Goal: Information Seeking & Learning: Learn about a topic

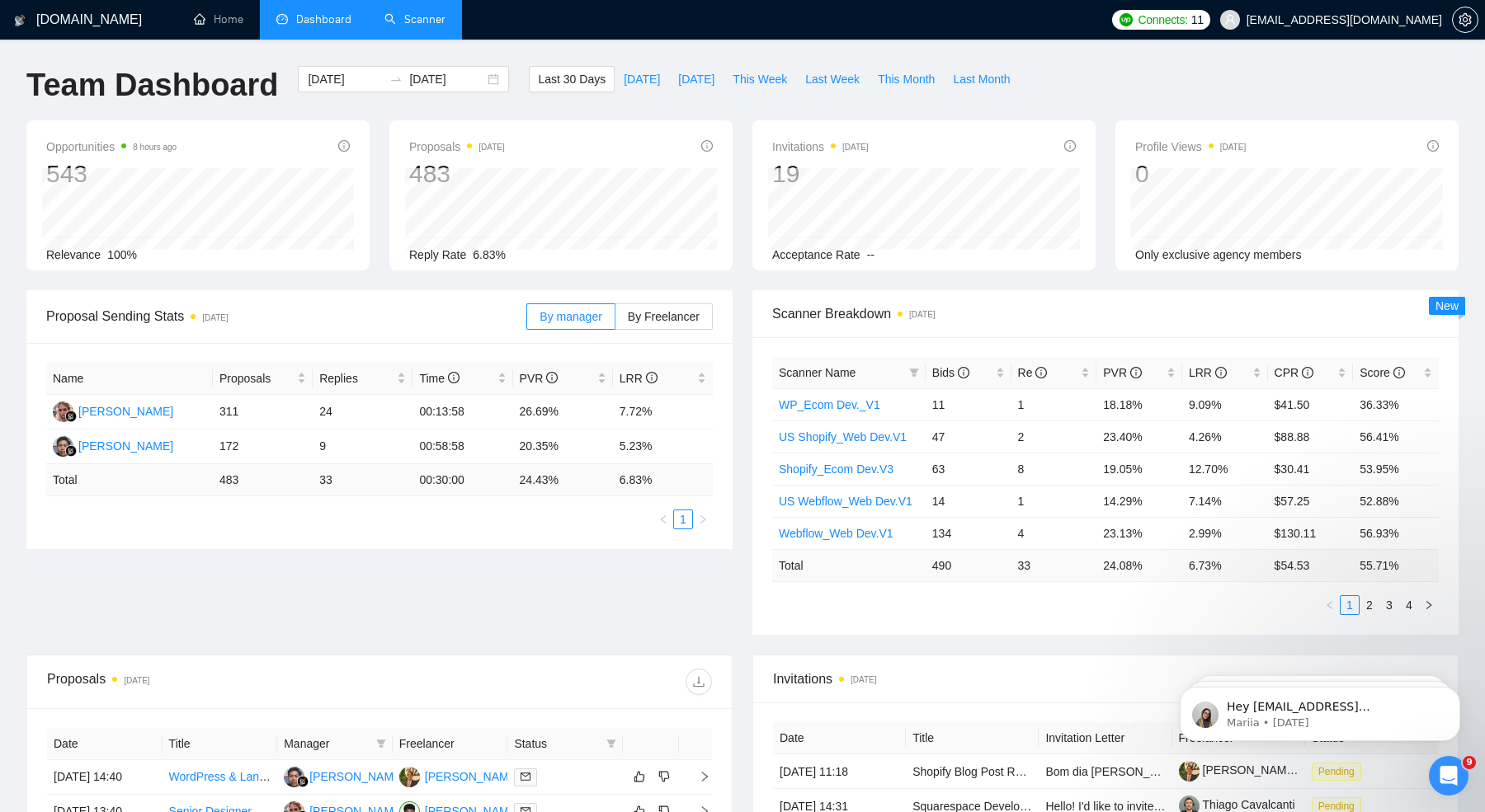
click at [443, 15] on link "Scanner" at bounding box center [416, 19] width 61 height 14
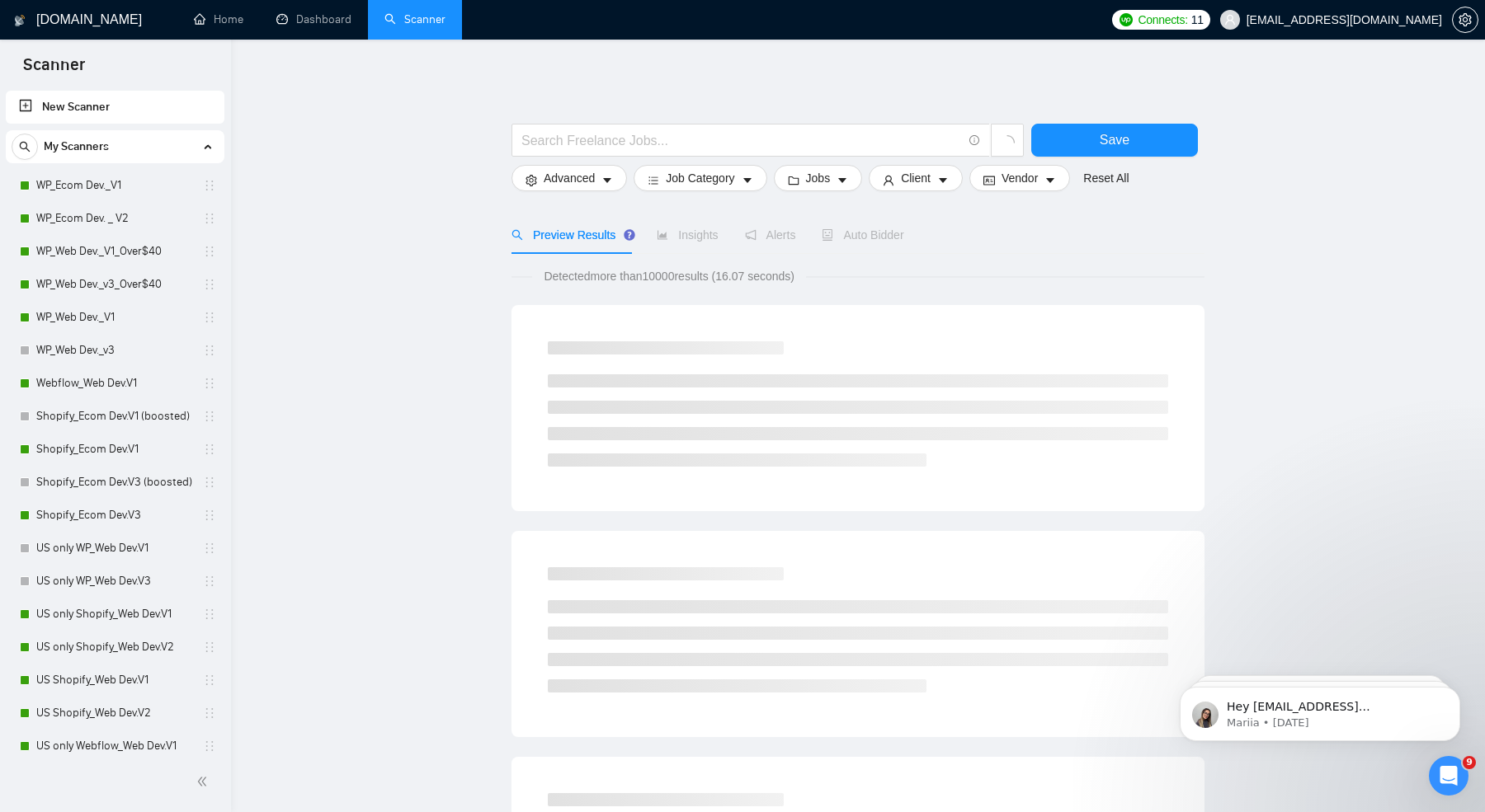
click at [114, 115] on link "New Scanner" at bounding box center [115, 106] width 192 height 33
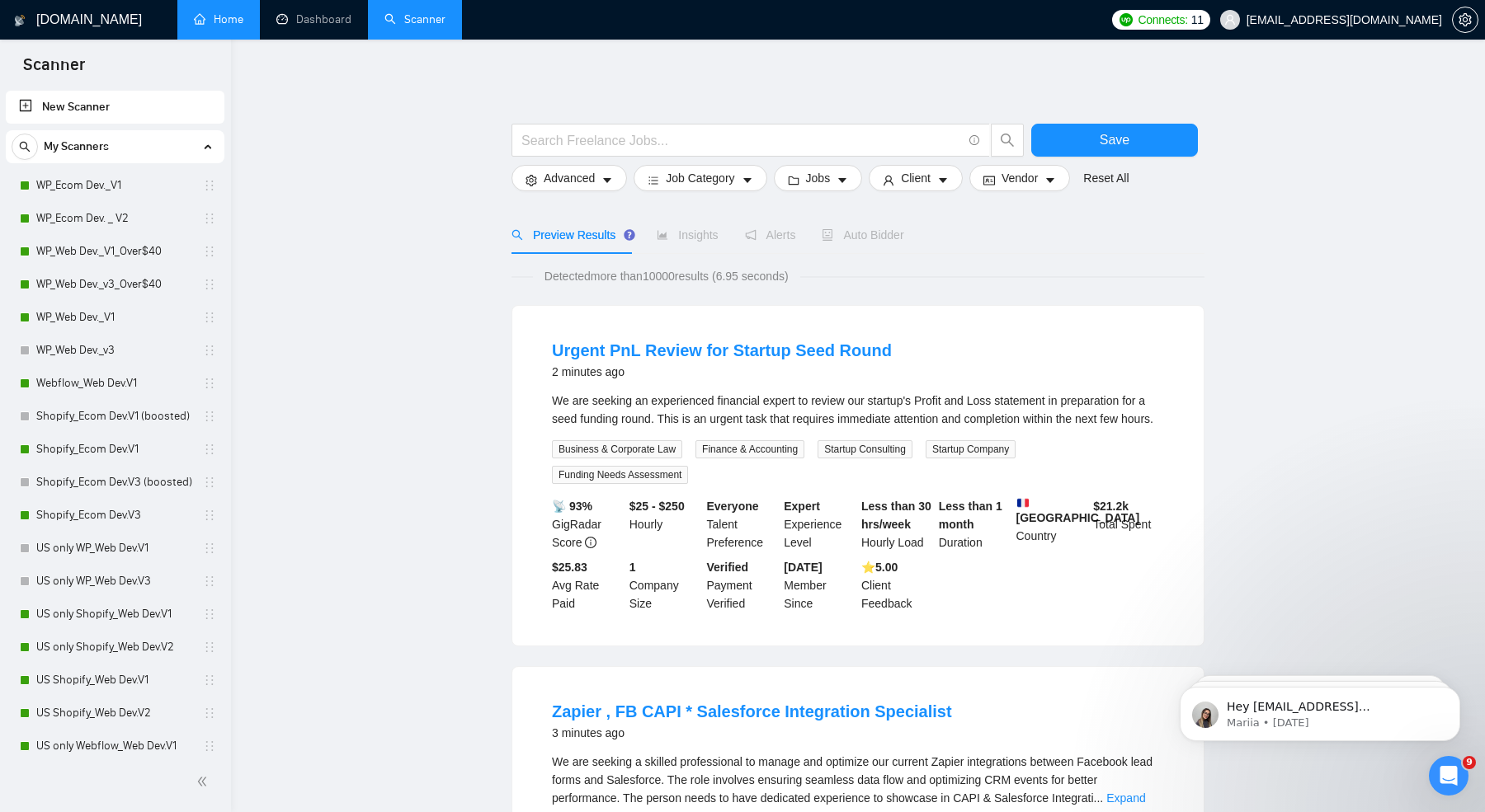
click at [241, 19] on link "Home" at bounding box center [218, 19] width 49 height 14
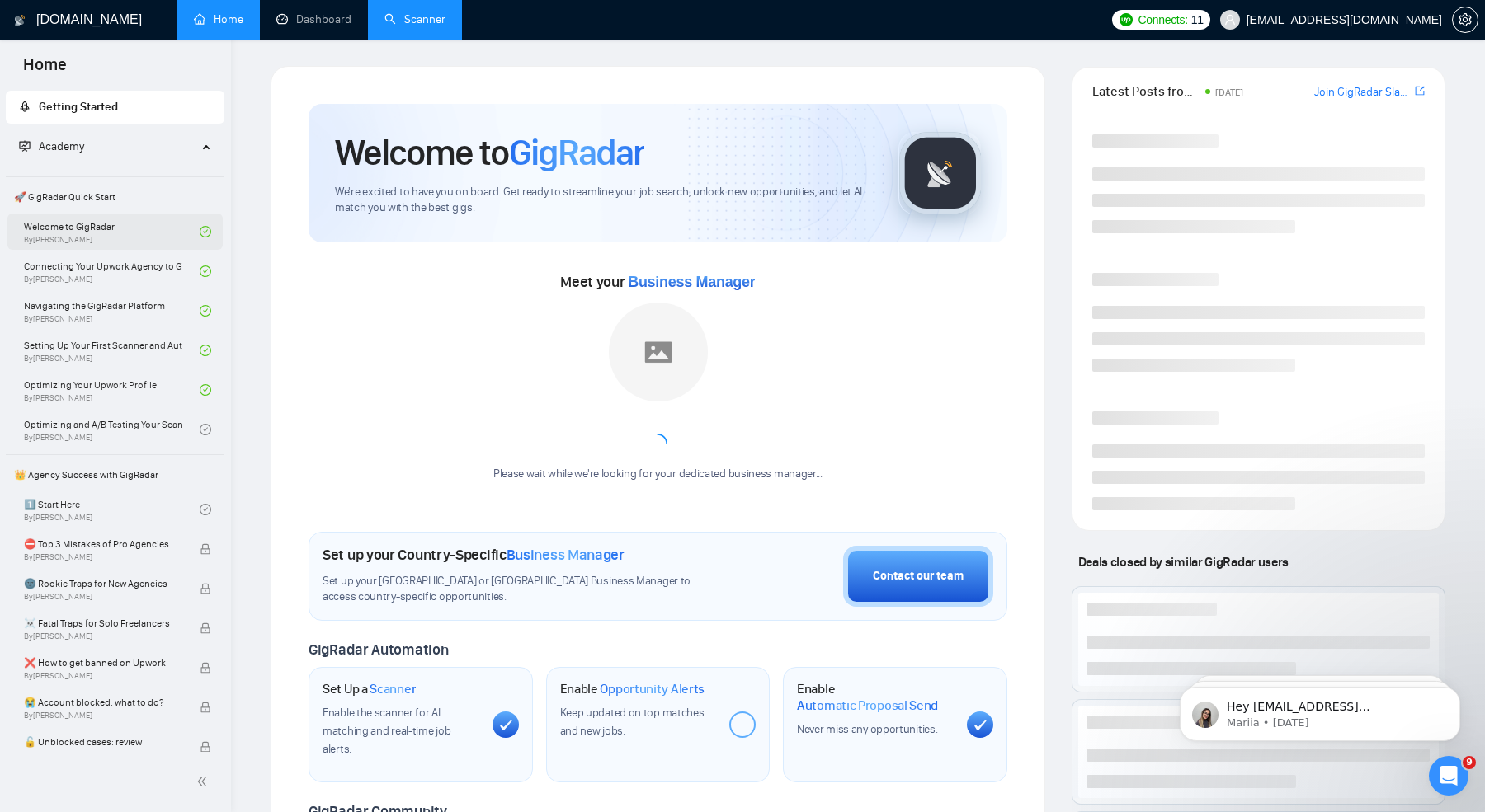
click at [84, 242] on link "Welcome to GigRadar By Vlad Timinsky" at bounding box center [112, 231] width 176 height 36
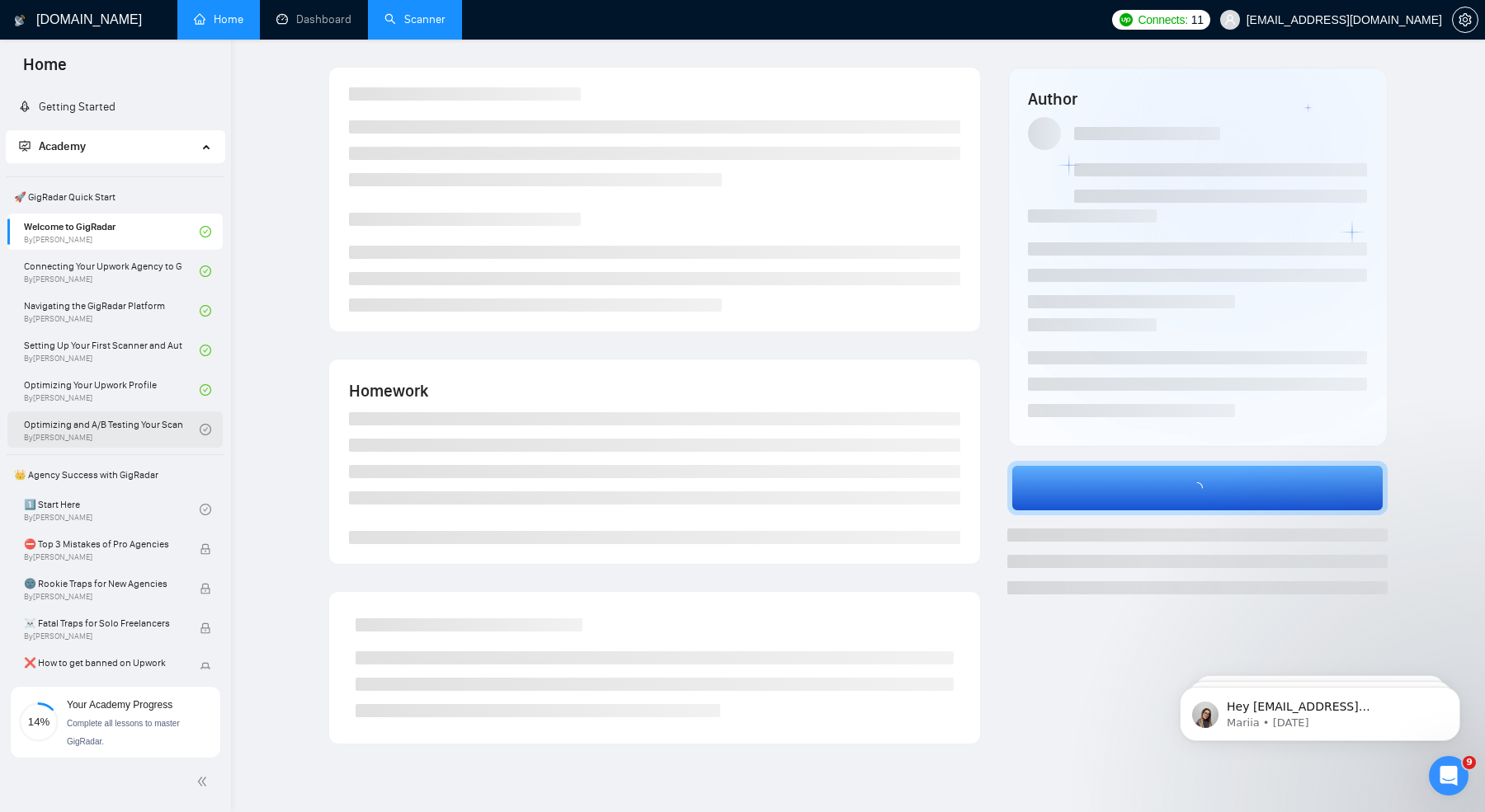
click at [107, 428] on link "Optimizing and A/B Testing Your Scanner for Better Results By Vlad Timinsky" at bounding box center [112, 429] width 176 height 36
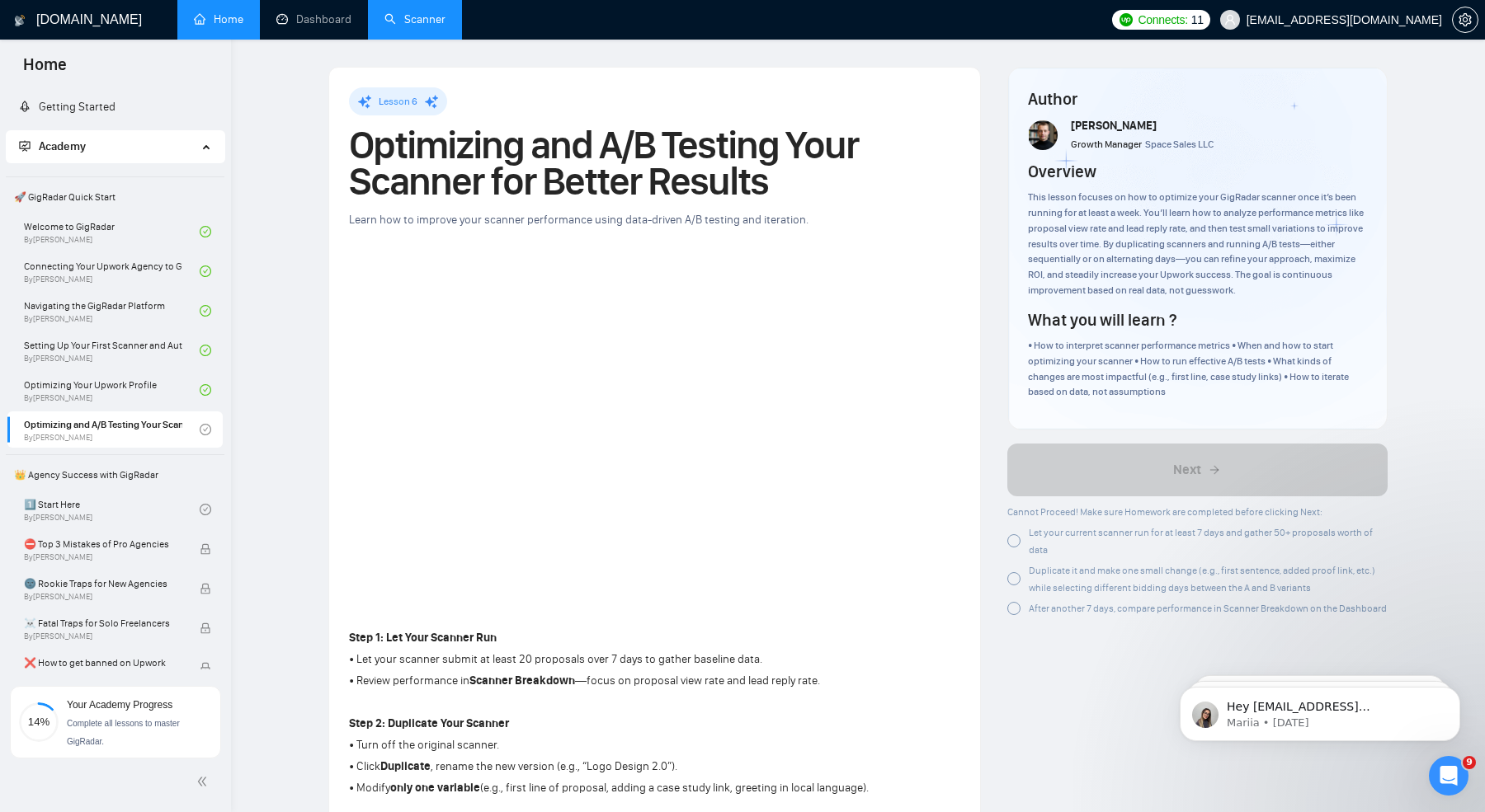
click at [89, 670] on div "14% Your Academy Progress Complete all lessons to master GigRadar." at bounding box center [116, 740] width 231 height 142
click at [105, 665] on span "❌ How to get banned on Upwork" at bounding box center [103, 663] width 158 height 17
click at [104, 659] on span "❌ How to get banned on Upwork" at bounding box center [103, 663] width 158 height 17
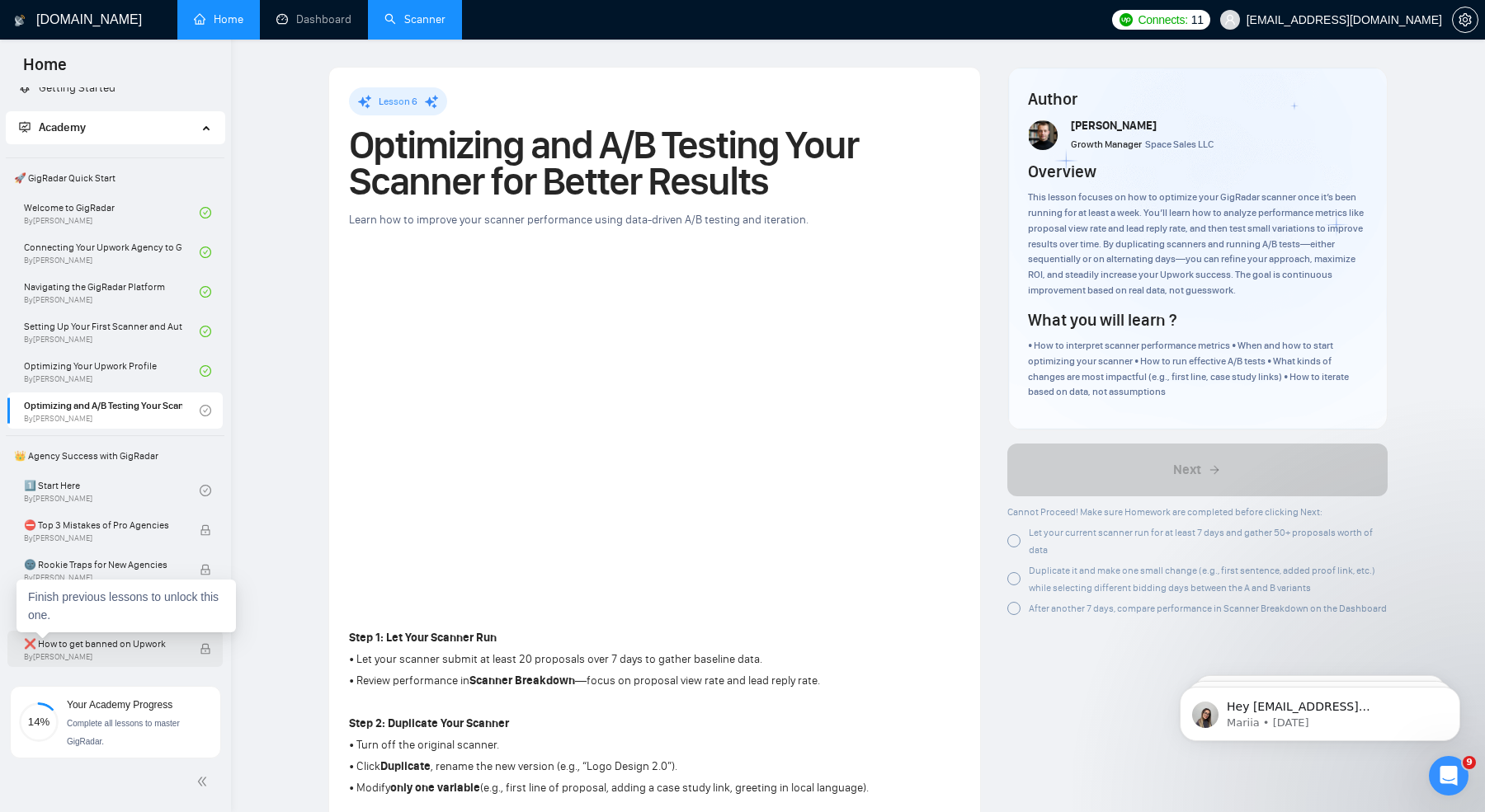
click at [72, 641] on span "❌ How to get banned on Upwork" at bounding box center [103, 644] width 158 height 17
click at [71, 641] on span "❌ How to get banned on Upwork" at bounding box center [103, 644] width 158 height 17
click at [129, 482] on link "1️⃣ Start Here By Vadym Ovcharenko" at bounding box center [112, 490] width 176 height 36
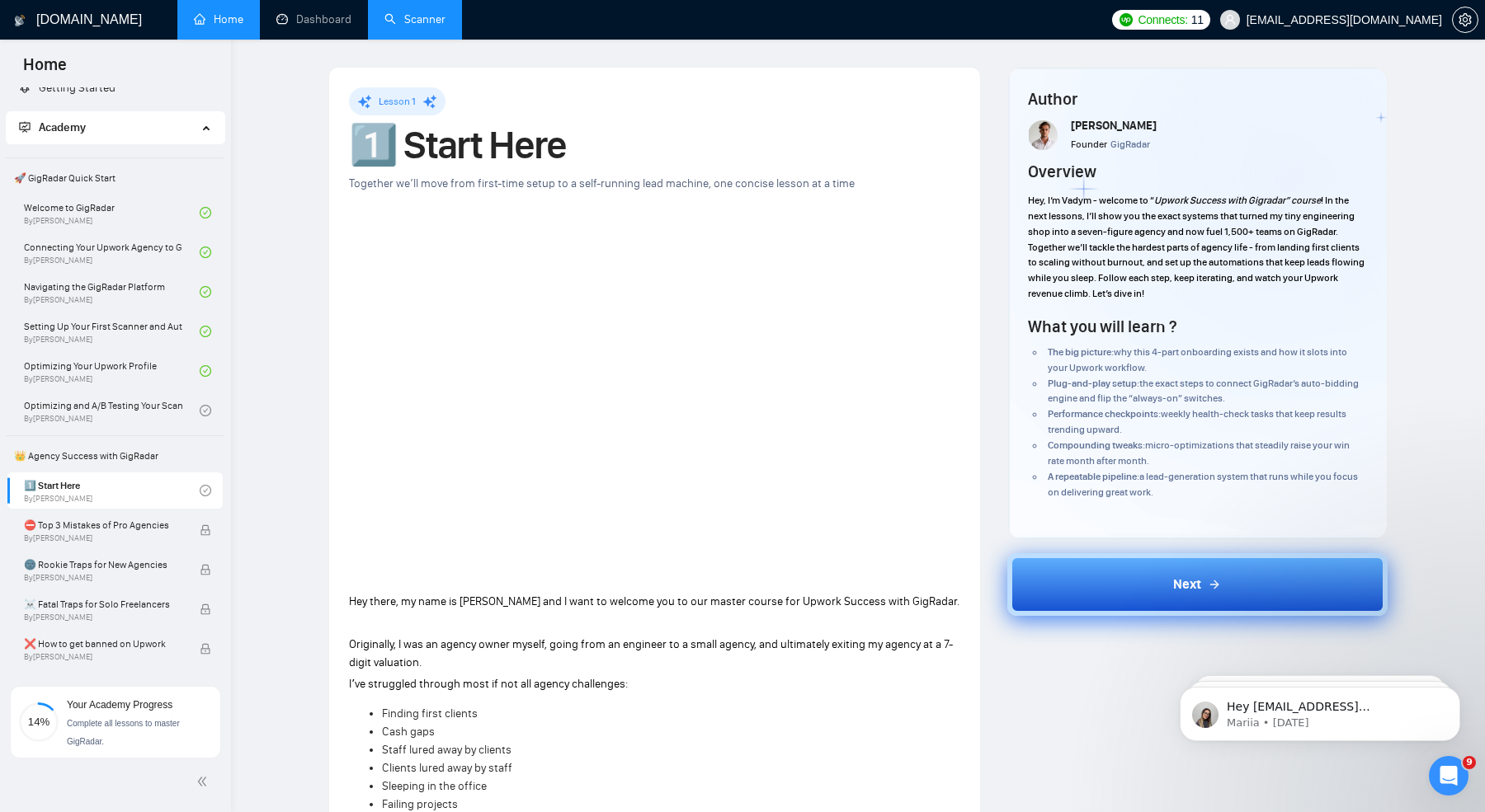
click at [1065, 567] on button "Next" at bounding box center [1197, 584] width 381 height 62
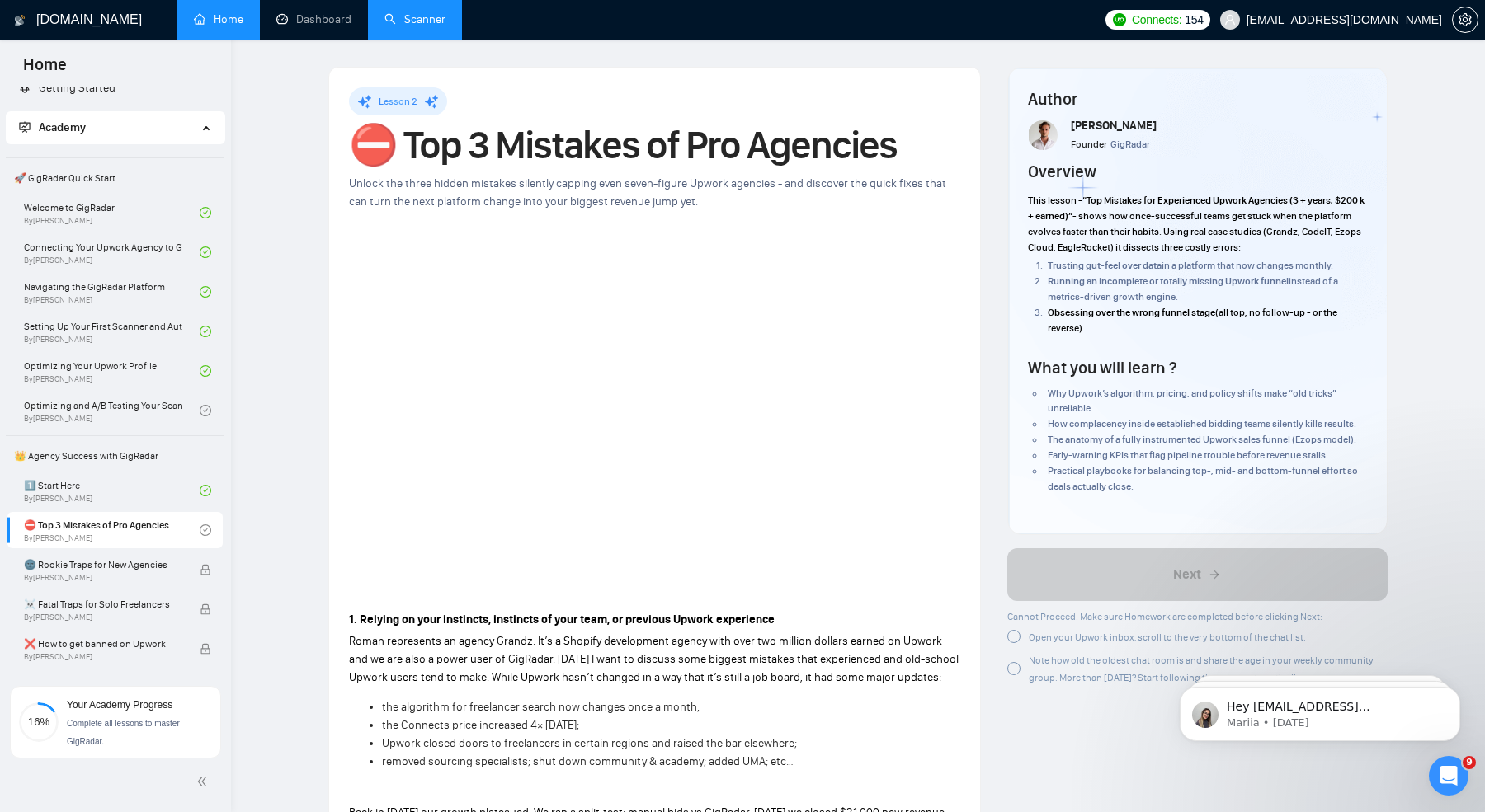
click at [1024, 611] on span "Cannot Proceed! Make sure Homework are completed before clicking Next:" at bounding box center [1165, 616] width 315 height 11
click at [1023, 631] on div "Open your Upwork inbox, scroll to the very bottom of the chat list." at bounding box center [1156, 637] width 299 height 18
click at [1033, 670] on div "Note how old the oldest chat room is and share the age in your weekly community…" at bounding box center [1208, 669] width 360 height 34
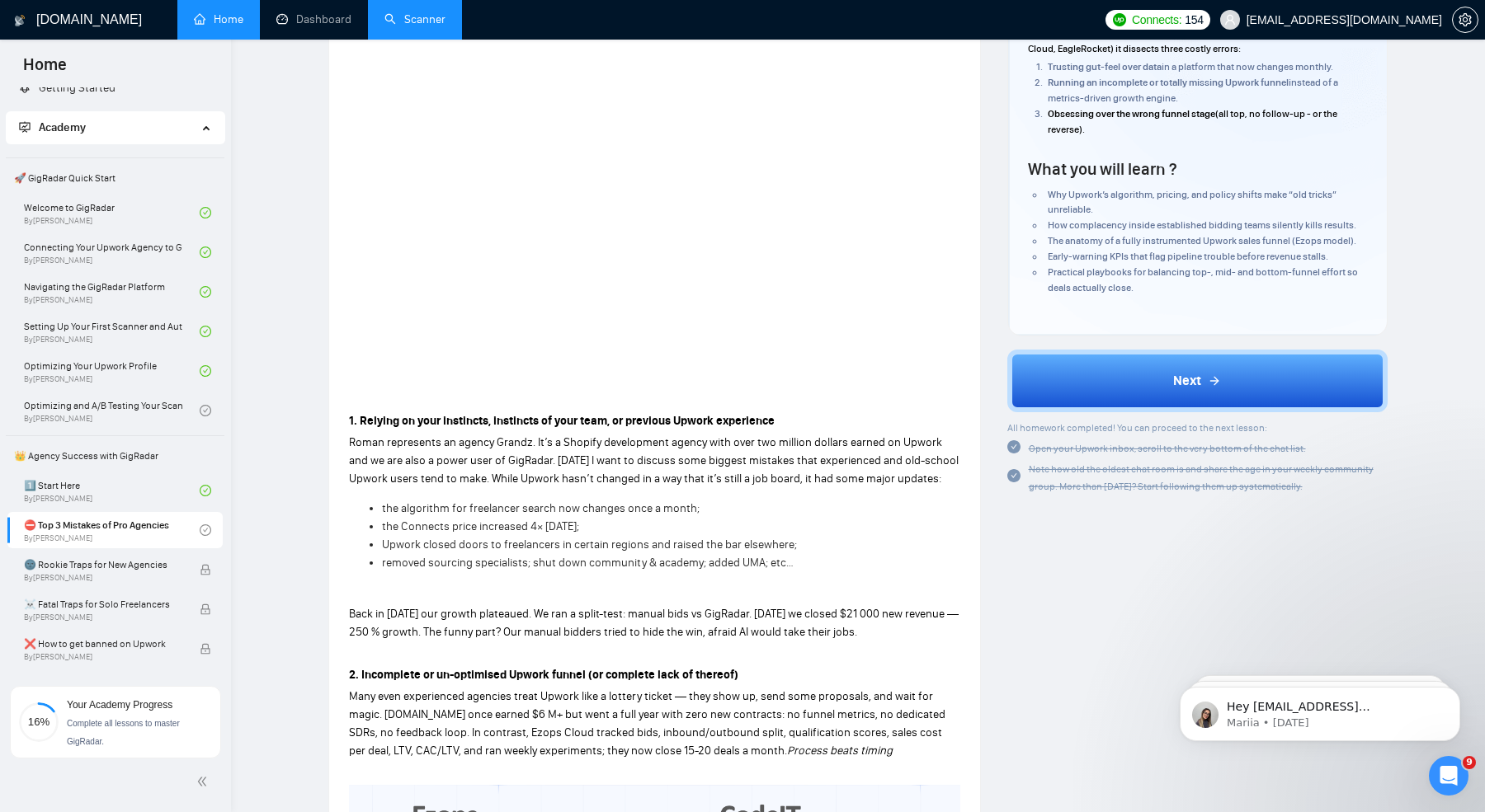
scroll to position [258, 0]
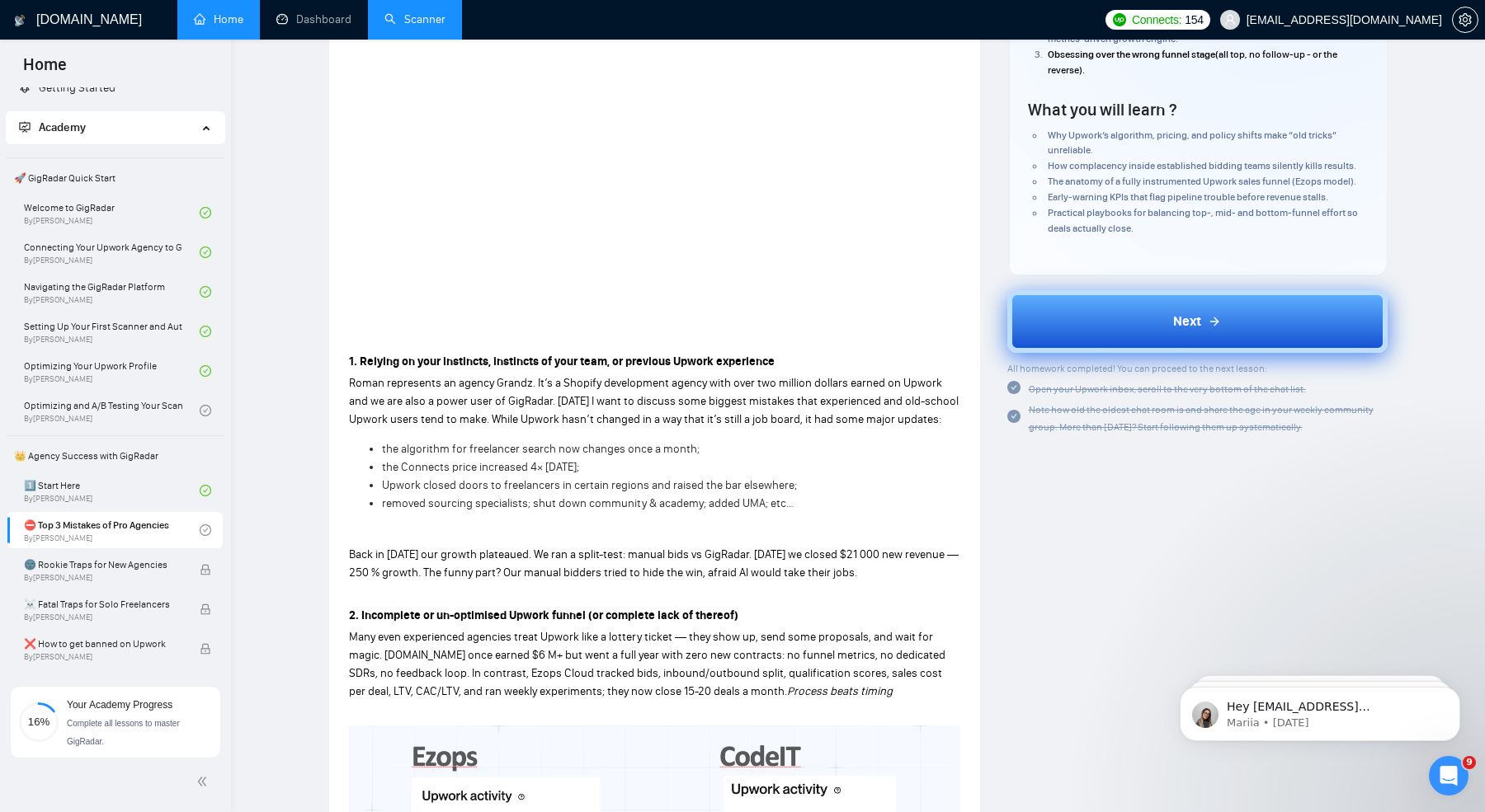
click at [1129, 313] on button "Next" at bounding box center [1197, 321] width 381 height 62
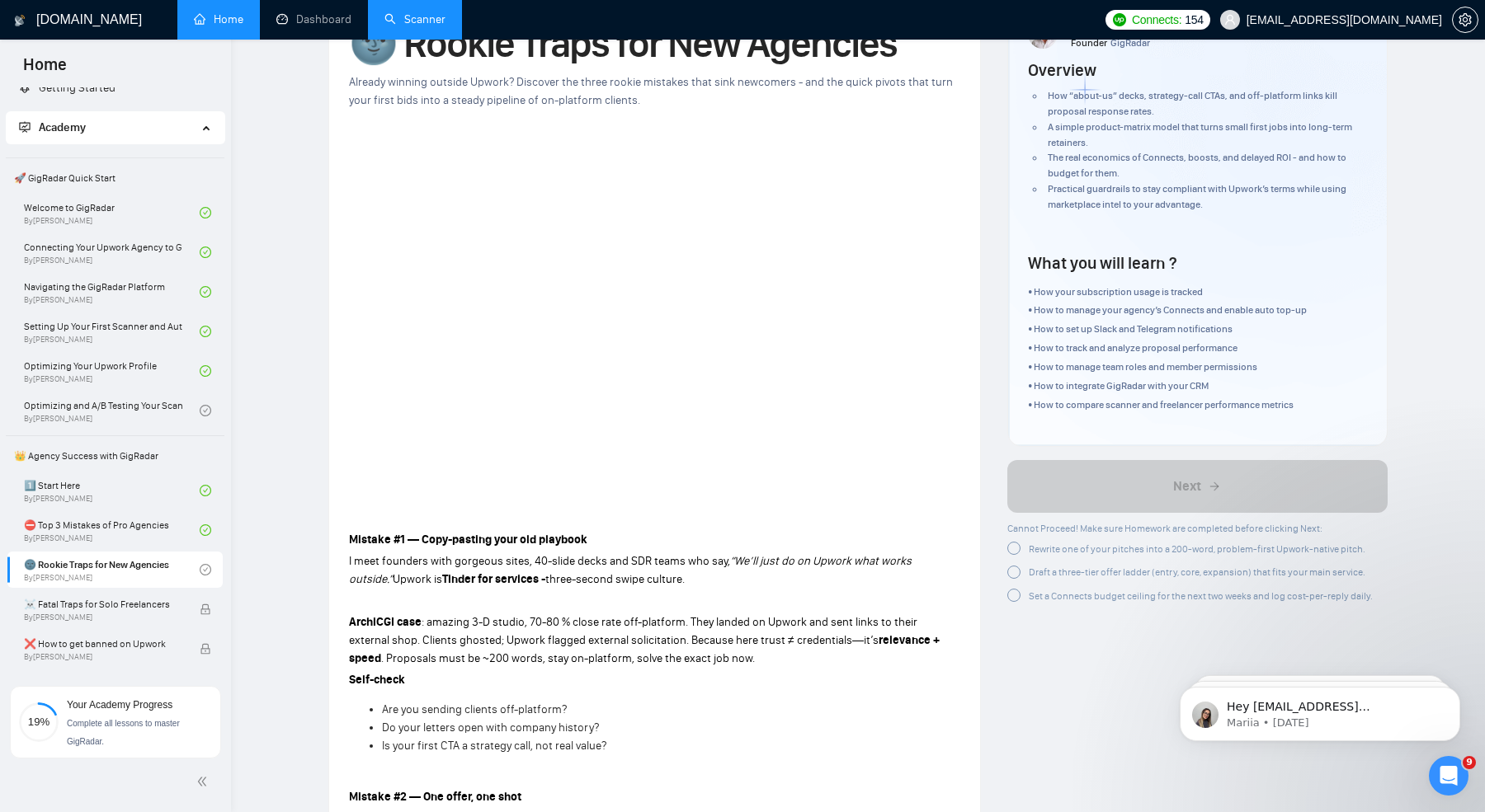
scroll to position [104, 0]
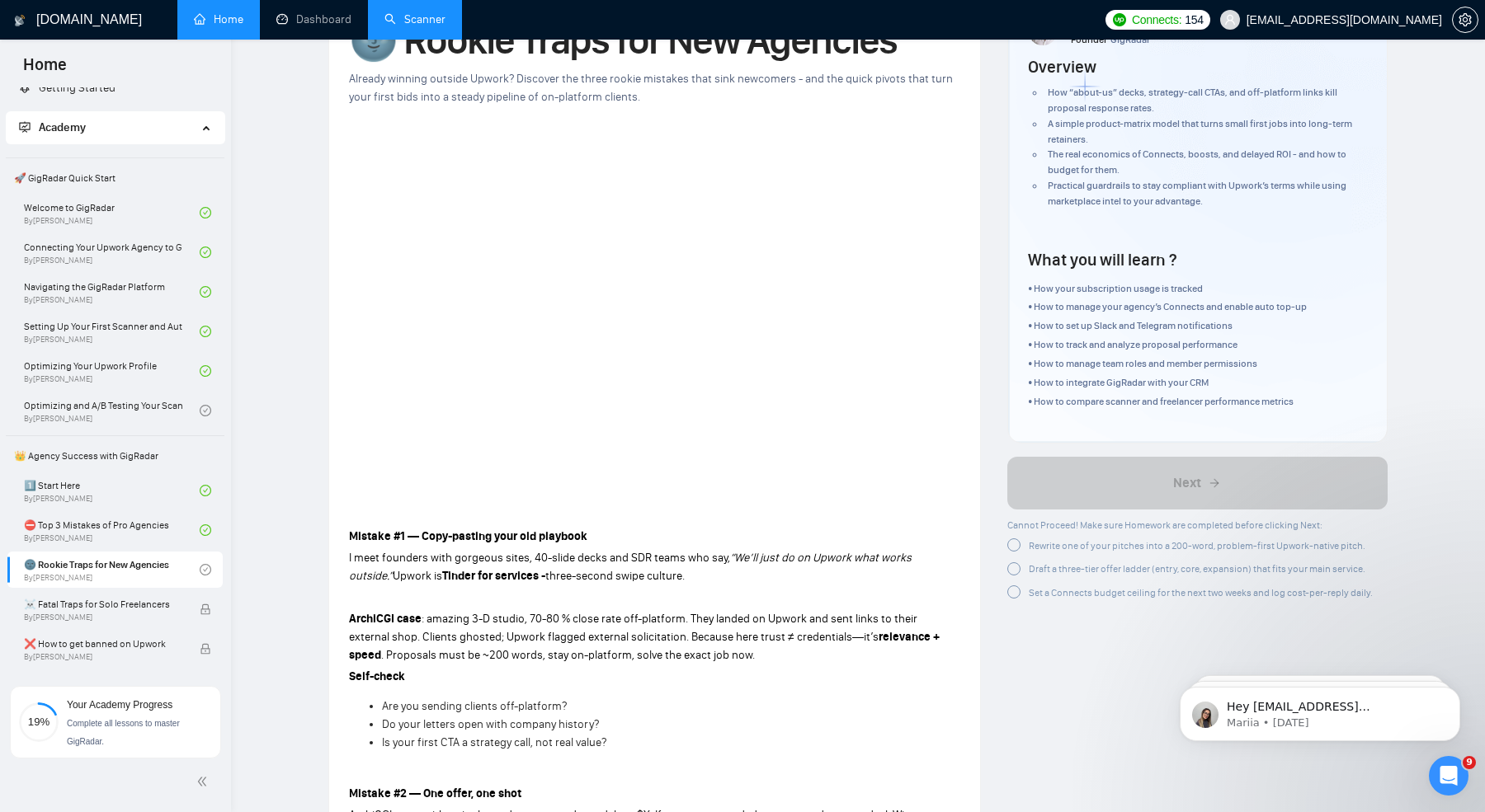
click at [1074, 547] on span "Rewrite one of your pitches into a 200-word, problem-first Upwork-native pitch." at bounding box center [1196, 546] width 336 height 11
click at [1062, 565] on span "Draft a three-tier offer ladder (entry, core, expansion) that fits your main se…" at bounding box center [1196, 566] width 336 height 11
click at [1069, 593] on span "Set a Connects budget ceiling for the next two weeks and log cost-per-reply dai…" at bounding box center [1200, 589] width 344 height 11
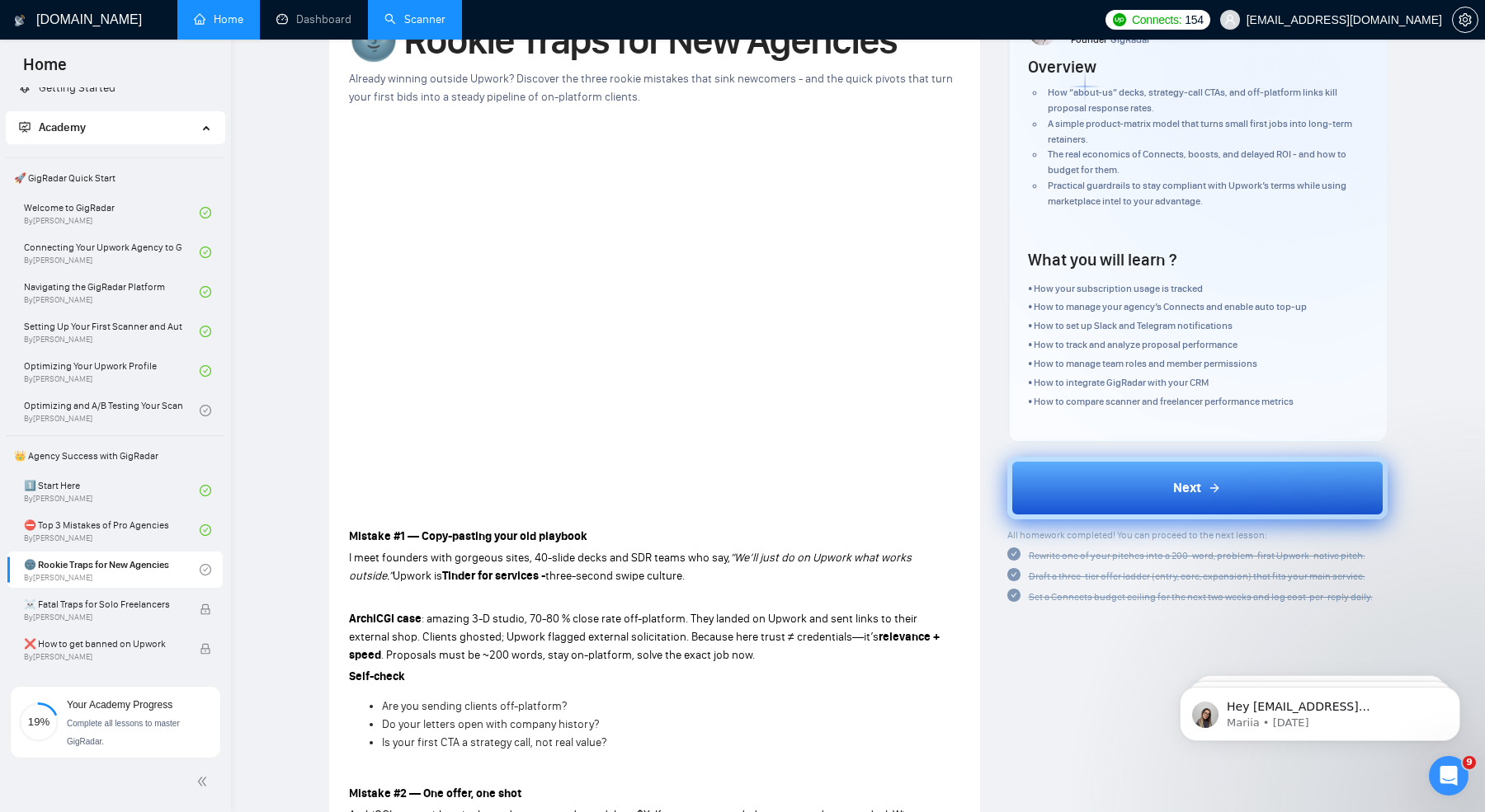
click at [1050, 501] on button "Next" at bounding box center [1197, 488] width 381 height 62
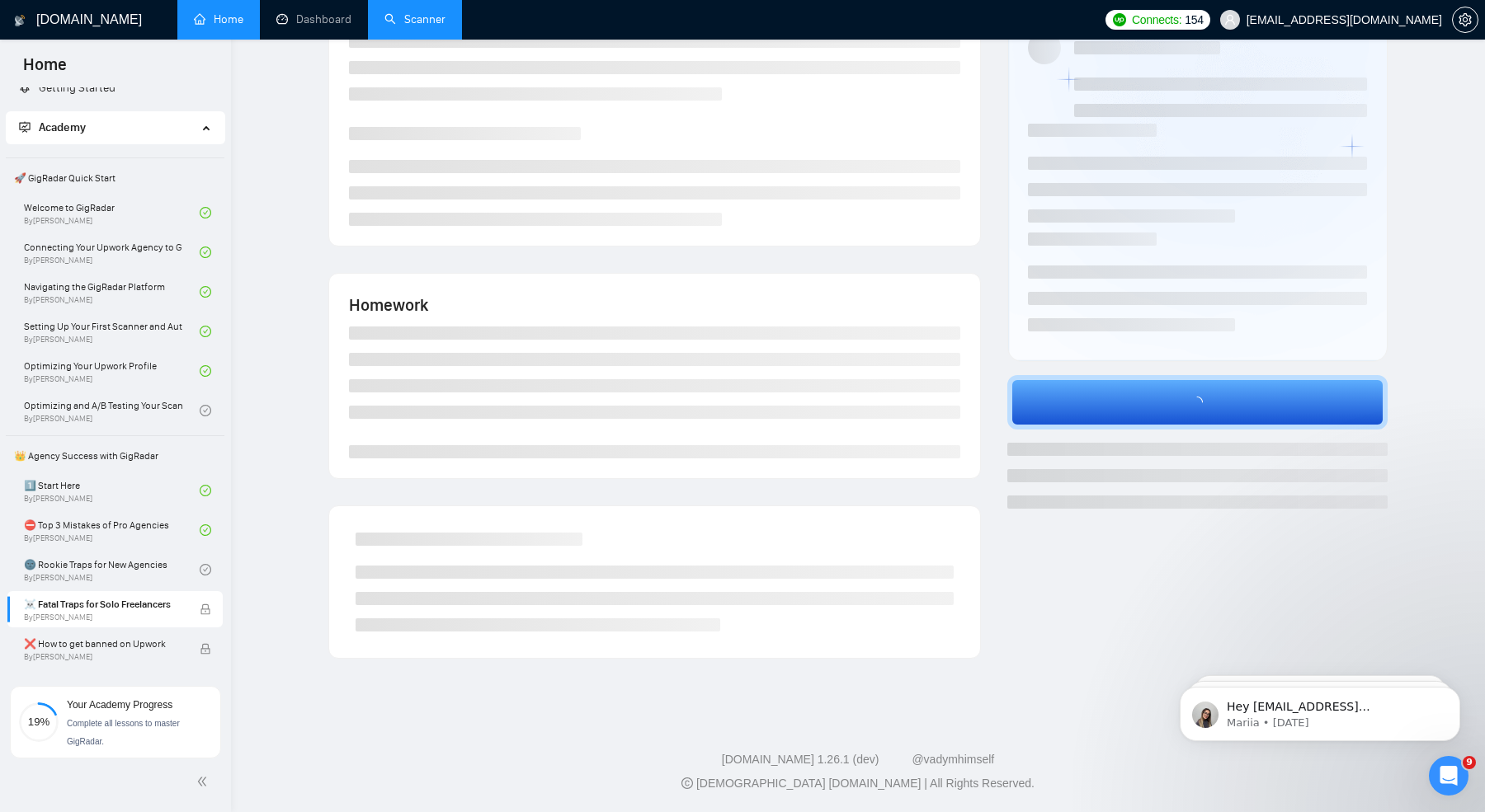
scroll to position [83, 0]
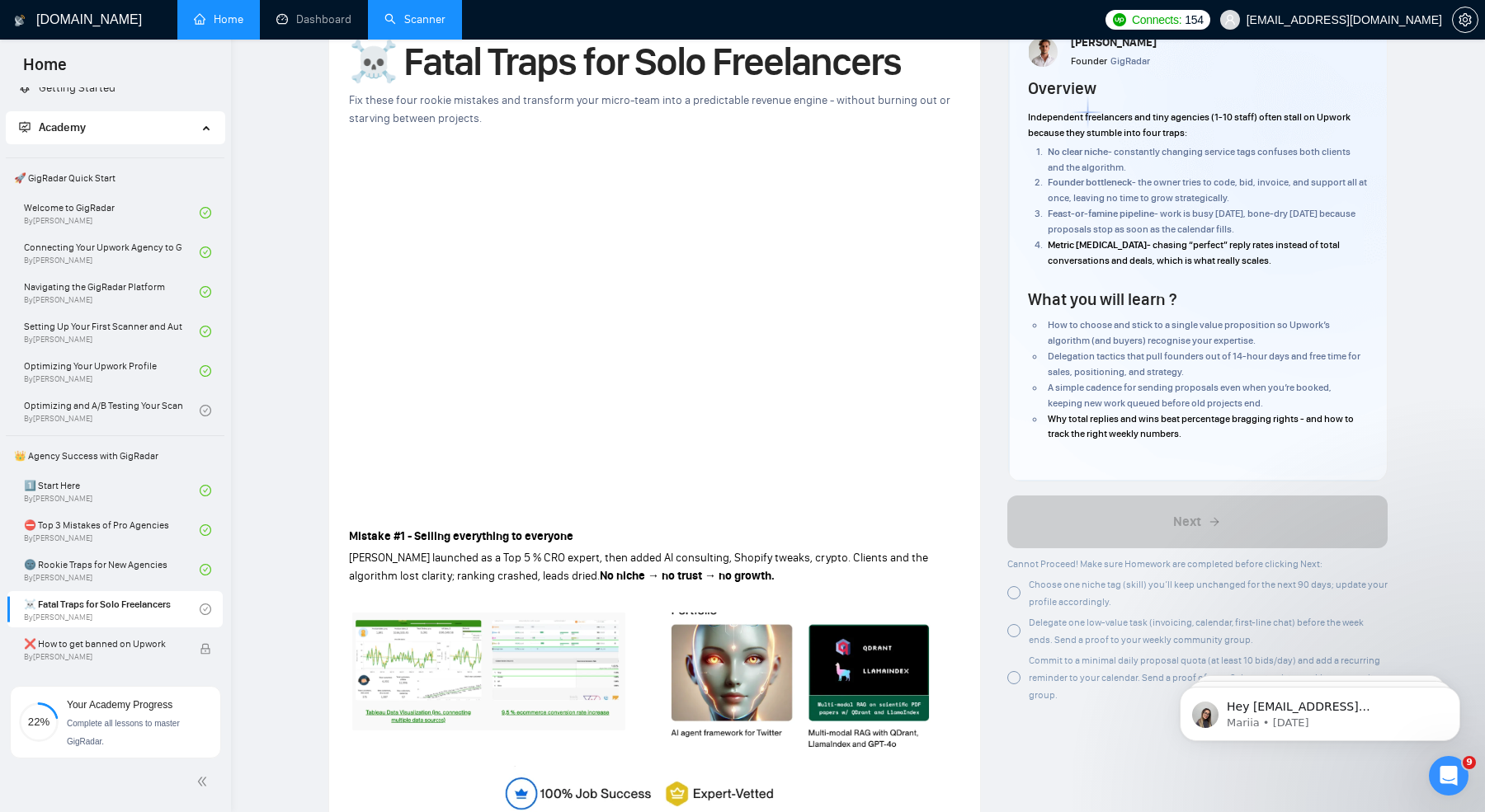
click at [1085, 590] on div "Choose one niche tag (skill) you’ll keep unchanged for the next 90 days; update…" at bounding box center [1208, 592] width 360 height 34
click at [1083, 616] on span "Delegate one low-value task (invoicing, calendar, first-line chat) before the w…" at bounding box center [1196, 630] width 335 height 29
click at [1073, 595] on span "Choose one niche tag (skill) you’ll keep unchanged for the next 90 days; update…" at bounding box center [1207, 593] width 359 height 29
click at [1072, 672] on span "Commit to a minimal daily proposal quota (at least 10 bids/day) and add a recur…" at bounding box center [1204, 678] width 351 height 47
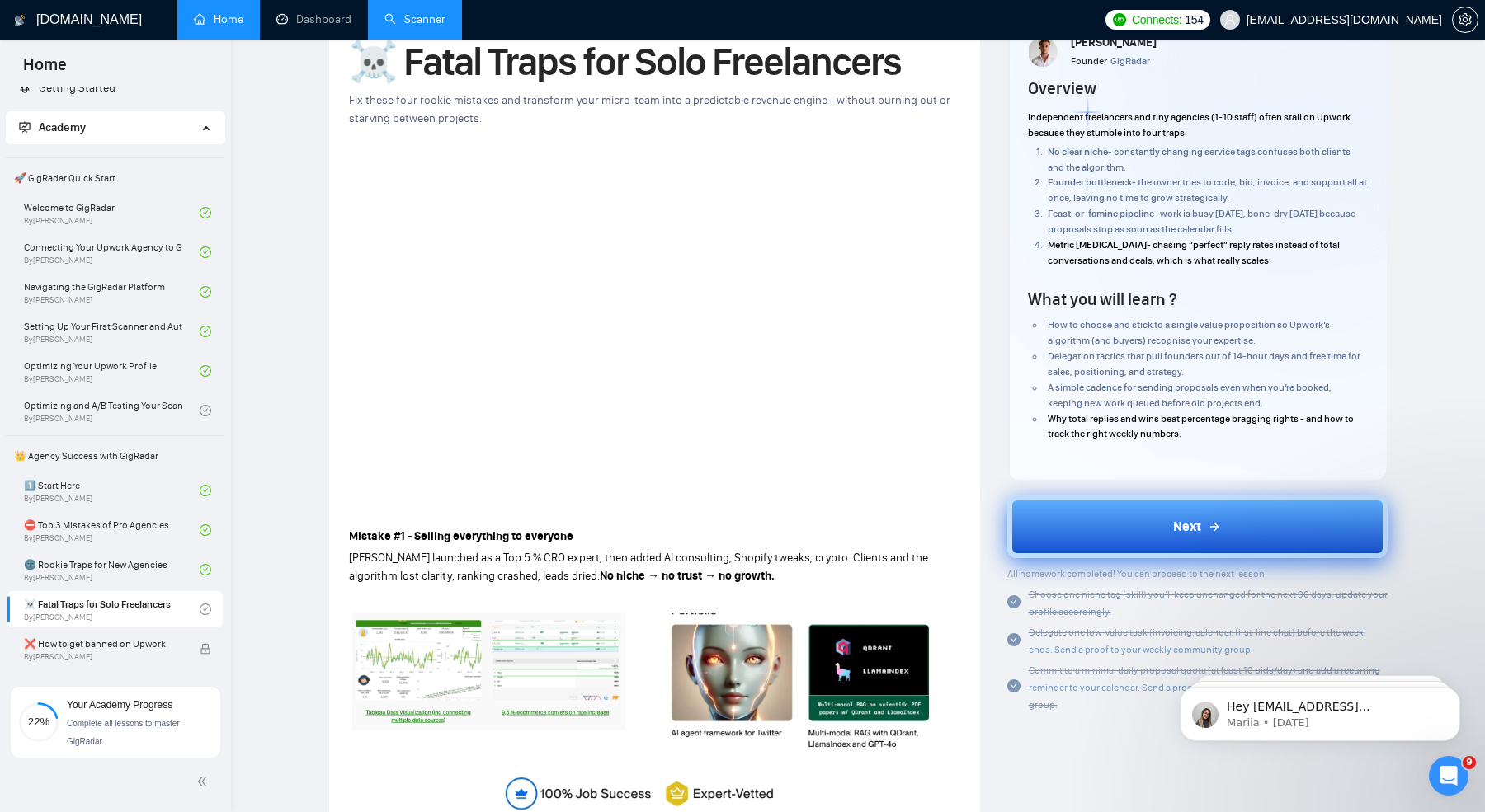
click at [1153, 530] on button "Next" at bounding box center [1197, 526] width 381 height 62
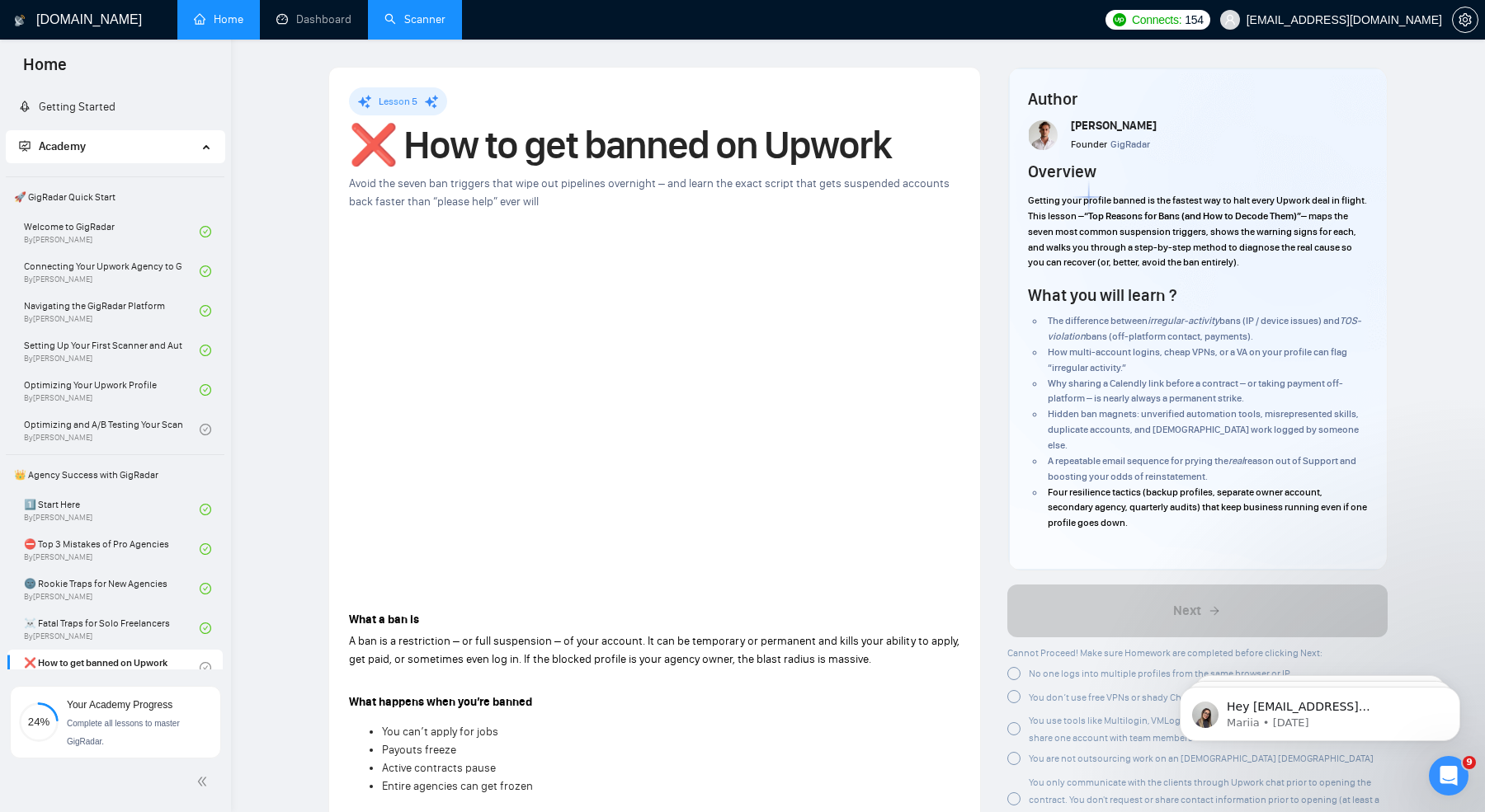
click at [665, 190] on span "Avoid the seven ban triggers that wipe out pipelines overnight – and learn the …" at bounding box center [649, 193] width 601 height 33
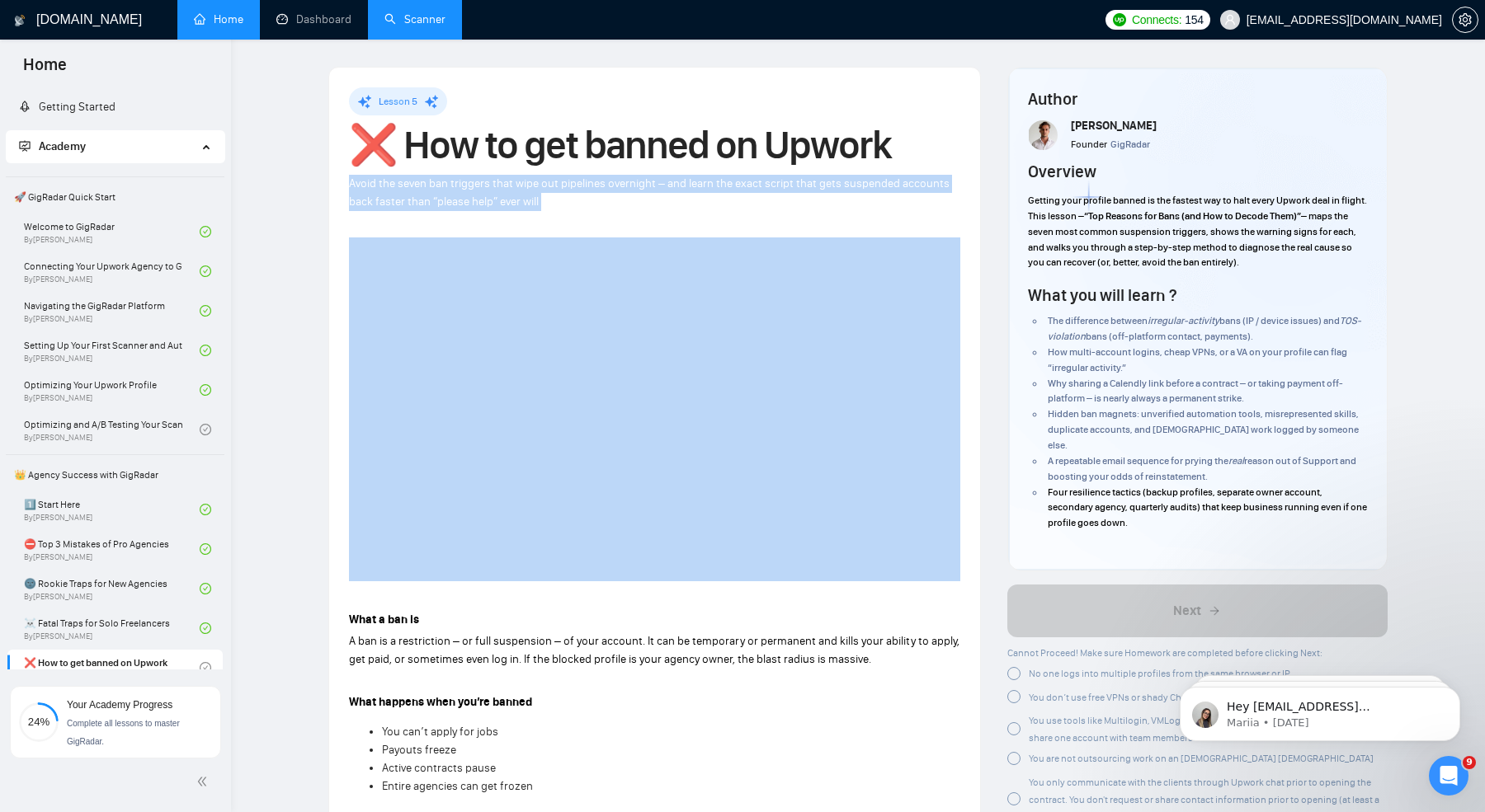
click at [665, 190] on span "Avoid the seven ban triggers that wipe out pipelines overnight – and learn the …" at bounding box center [649, 193] width 601 height 33
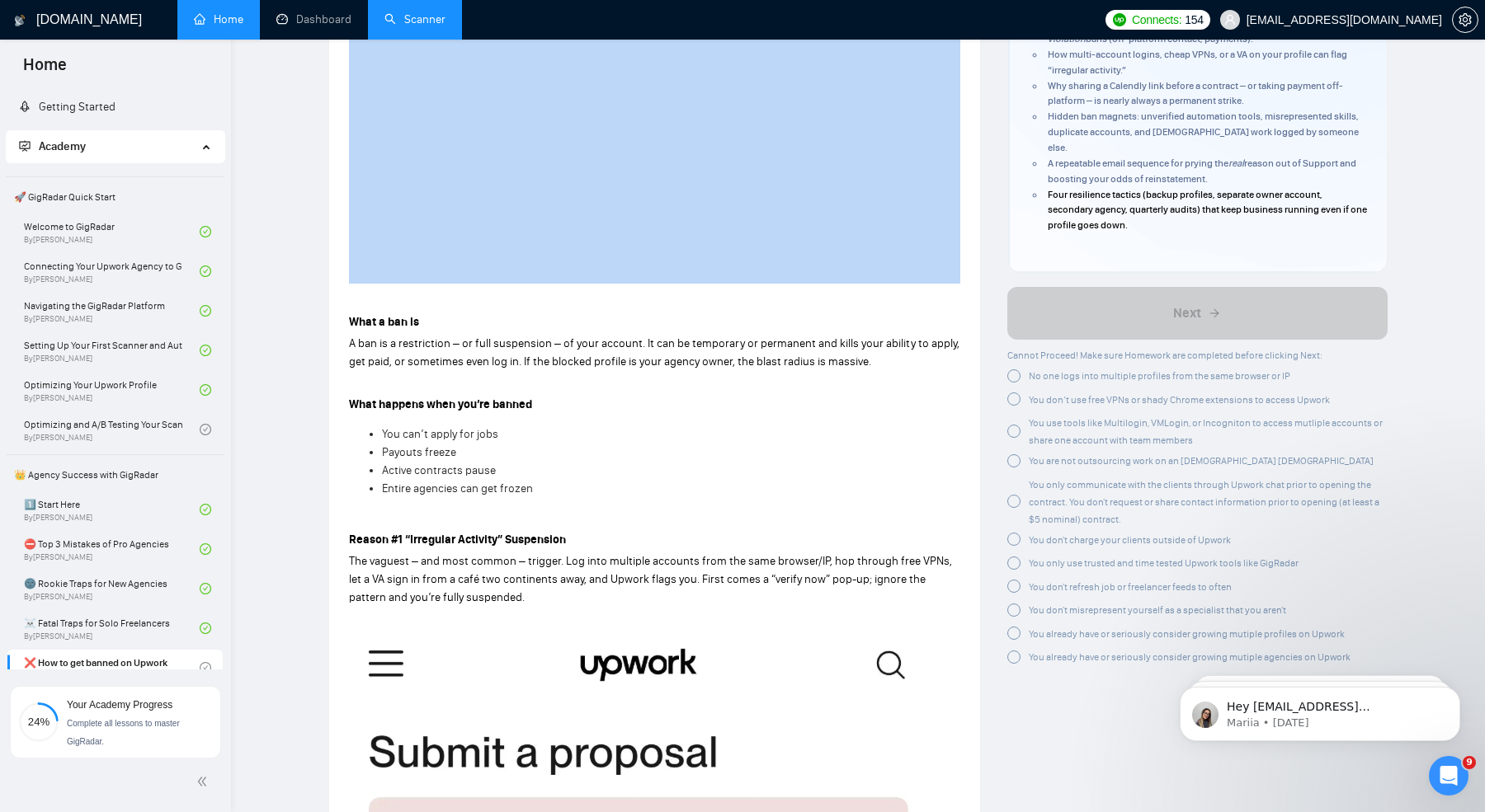
scroll to position [299, 0]
